Goal: Information Seeking & Learning: Learn about a topic

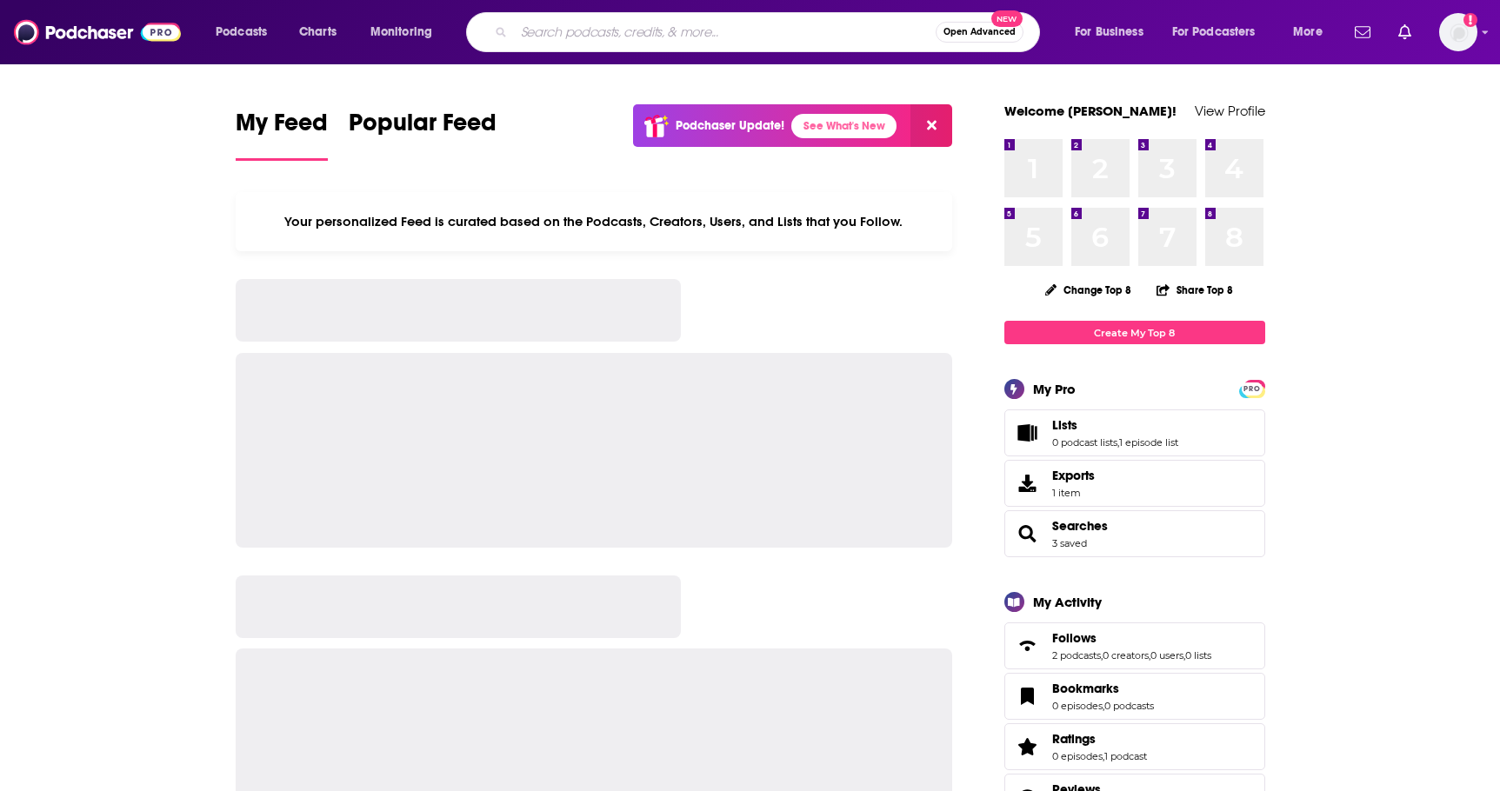
click at [617, 32] on input "Search podcasts, credits, & more..." at bounding box center [725, 32] width 422 height 28
type input "You Are Not Broken"
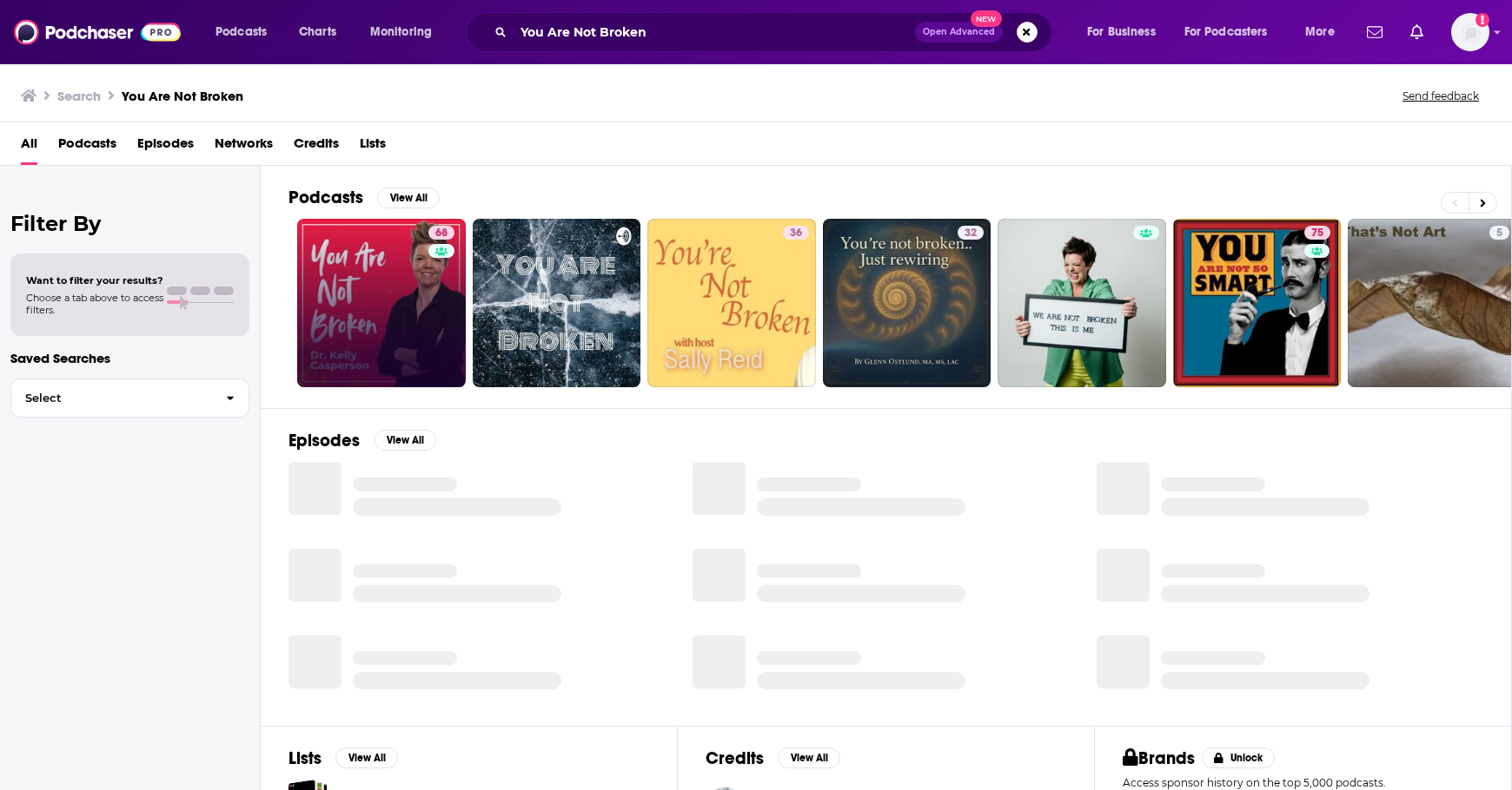
drag, startPoint x: 423, startPoint y: 263, endPoint x: 406, endPoint y: 273, distance: 19.7
click at [406, 273] on link "68" at bounding box center [381, 303] width 169 height 169
